Goal: Task Accomplishment & Management: Use online tool/utility

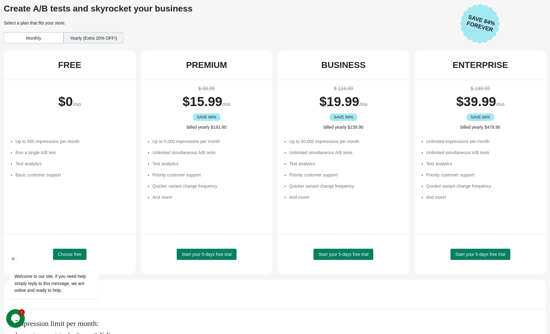
click at [73, 255] on div at bounding box center [62, 259] width 105 height 8
click at [69, 252] on div "Welcome to our site, if you need help simply reply to this message, we are onli…" at bounding box center [62, 258] width 112 height 94
click at [13, 259] on icon "Chat attention grabber" at bounding box center [14, 259] width 6 height 6
click at [68, 252] on span "Choose free" at bounding box center [70, 254] width 24 height 5
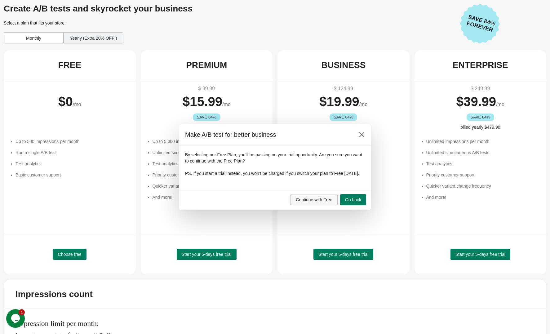
click at [322, 200] on span "Continue with Free" at bounding box center [314, 199] width 37 height 5
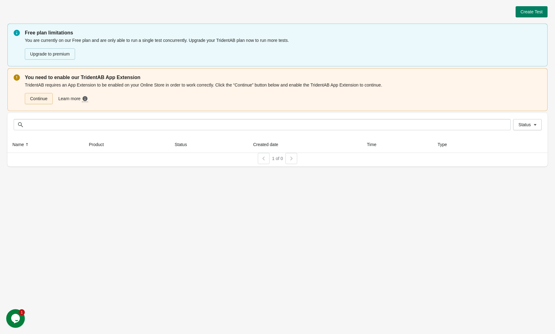
click at [33, 97] on link "Continue" at bounding box center [39, 98] width 28 height 11
click at [125, 197] on div "Create Test Free plan limitations You are currently on our Free plan and are on…" at bounding box center [277, 167] width 555 height 334
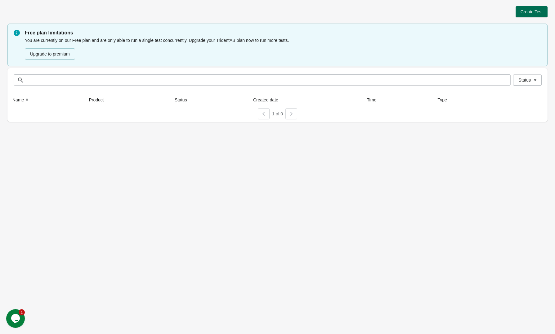
click at [524, 12] on span "Create Test" at bounding box center [531, 11] width 22 height 5
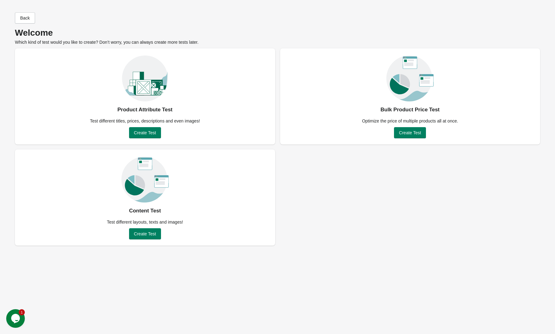
click at [337, 225] on div "Product Attribute Test Test different titles, prices, descriptions and even ima…" at bounding box center [277, 146] width 525 height 197
click at [139, 132] on span "Create Test" at bounding box center [145, 132] width 22 height 5
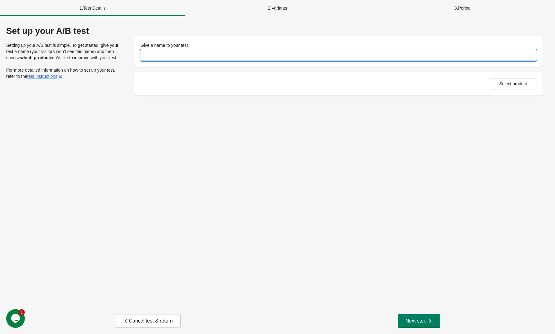
click at [173, 52] on input "Give a name to your test" at bounding box center [338, 55] width 396 height 11
type input "**********"
click at [500, 84] on span "Select product" at bounding box center [513, 83] width 28 height 5
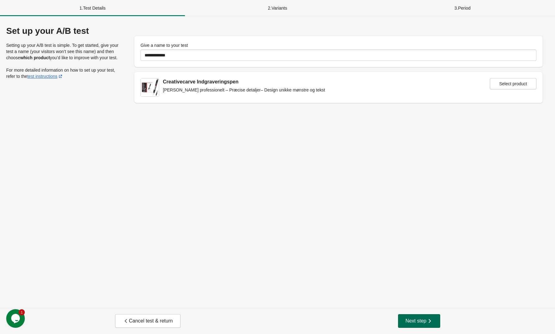
click at [419, 315] on button "Next step" at bounding box center [419, 321] width 42 height 14
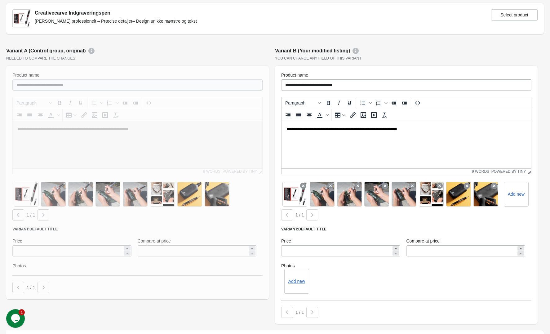
scroll to position [51, 0]
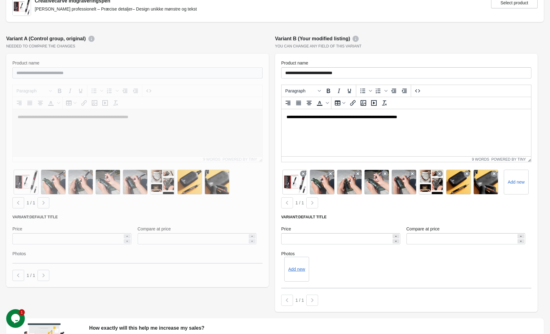
click at [24, 239] on div at bounding box center [137, 170] width 263 height 233
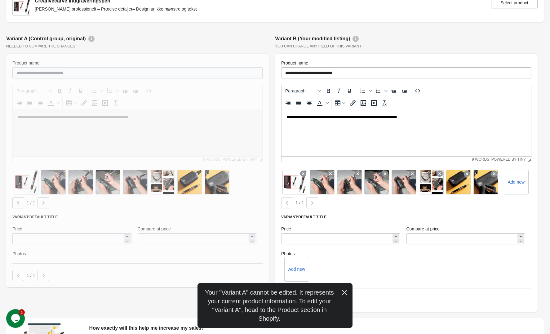
click at [300, 244] on div "Price ******" at bounding box center [340, 235] width 125 height 25
click at [291, 238] on input "******" at bounding box center [336, 238] width 110 height 11
click at [288, 239] on input "******" at bounding box center [336, 238] width 110 height 11
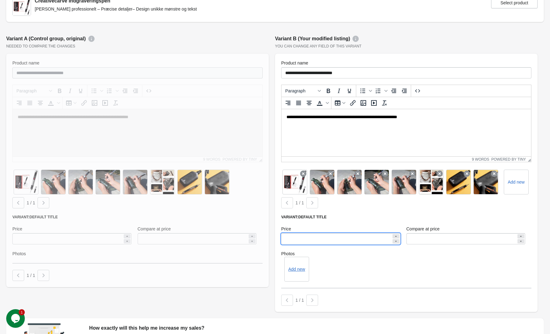
type input "******"
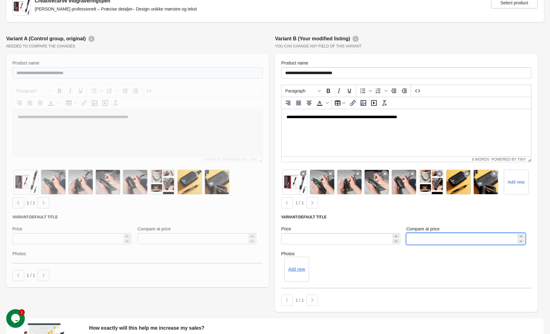
drag, startPoint x: 415, startPoint y: 238, endPoint x: 406, endPoint y: 239, distance: 8.5
click at [406, 239] on input "******" at bounding box center [461, 238] width 110 height 11
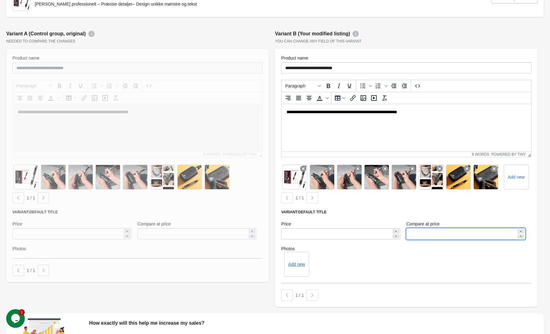
scroll to position [123, 0]
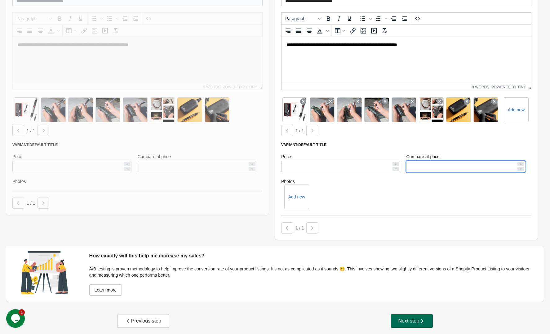
type input "******"
click at [418, 323] on span "Next step" at bounding box center [411, 321] width 27 height 6
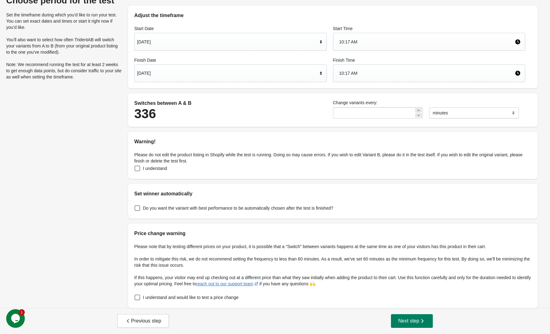
scroll to position [0, 0]
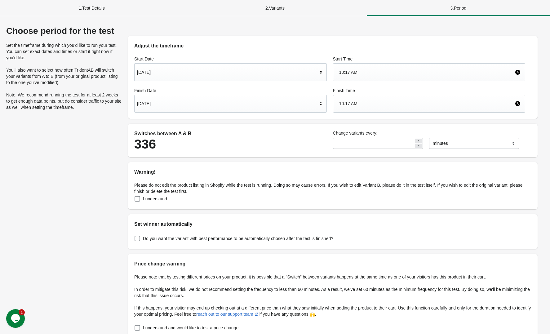
click at [159, 103] on div "Oct 22, 2025" at bounding box center [227, 104] width 181 height 12
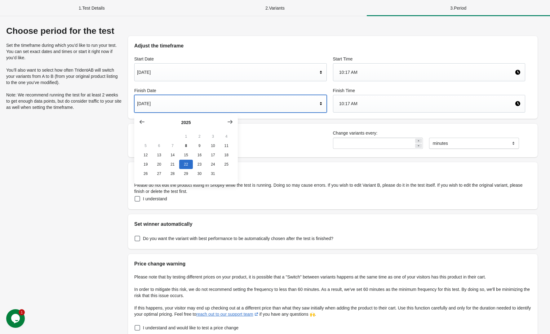
click at [54, 150] on div "Choose period for the test Set the timeframe during which you’d like to run you…" at bounding box center [275, 182] width 538 height 312
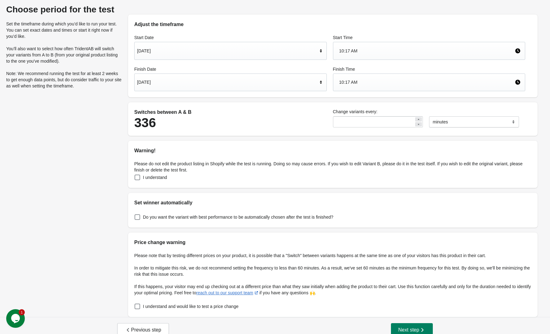
scroll to position [30, 0]
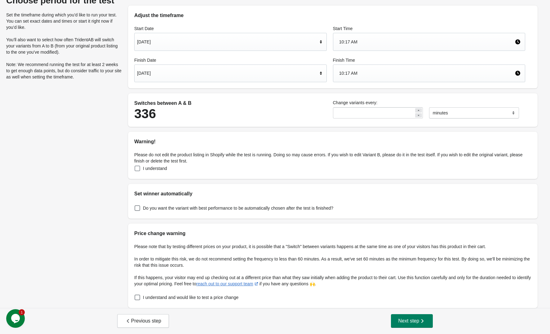
click at [140, 169] on label "I understand" at bounding box center [150, 168] width 33 height 9
click at [185, 301] on label "I understand and would like to test a price change" at bounding box center [186, 297] width 104 height 9
click at [415, 320] on span "Next step" at bounding box center [411, 321] width 27 height 6
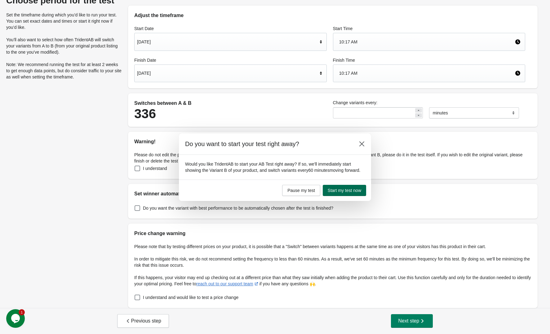
click at [342, 193] on span "Start my test now" at bounding box center [344, 190] width 33 height 5
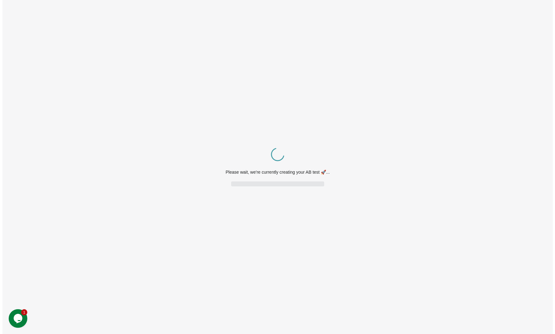
scroll to position [0, 0]
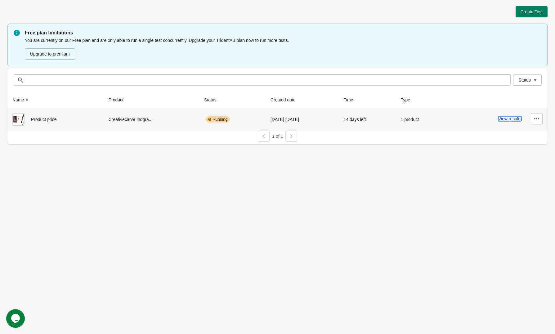
click at [506, 119] on button "View results" at bounding box center [509, 118] width 23 height 5
click at [516, 119] on button "View results" at bounding box center [509, 118] width 23 height 5
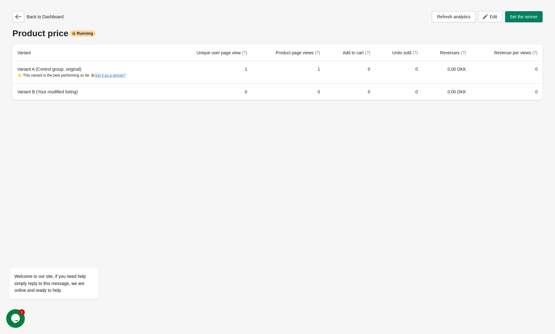
click at [23, 315] on div "Opens Chat This icon Opens the chat window." at bounding box center [15, 318] width 19 height 10
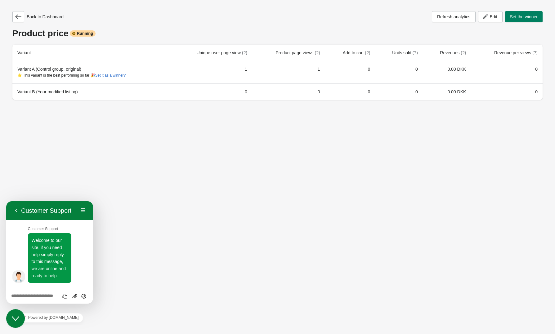
scroll to position [7, 0]
click at [137, 202] on div "Back to Dashboard Refresh analytics Edit Set the winner Product price Running V…" at bounding box center [277, 167] width 555 height 334
click at [16, 211] on button "Back" at bounding box center [16, 210] width 10 height 9
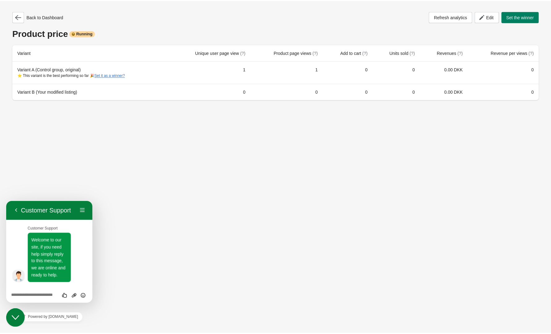
scroll to position [0, 0]
